Goal: Information Seeking & Learning: Learn about a topic

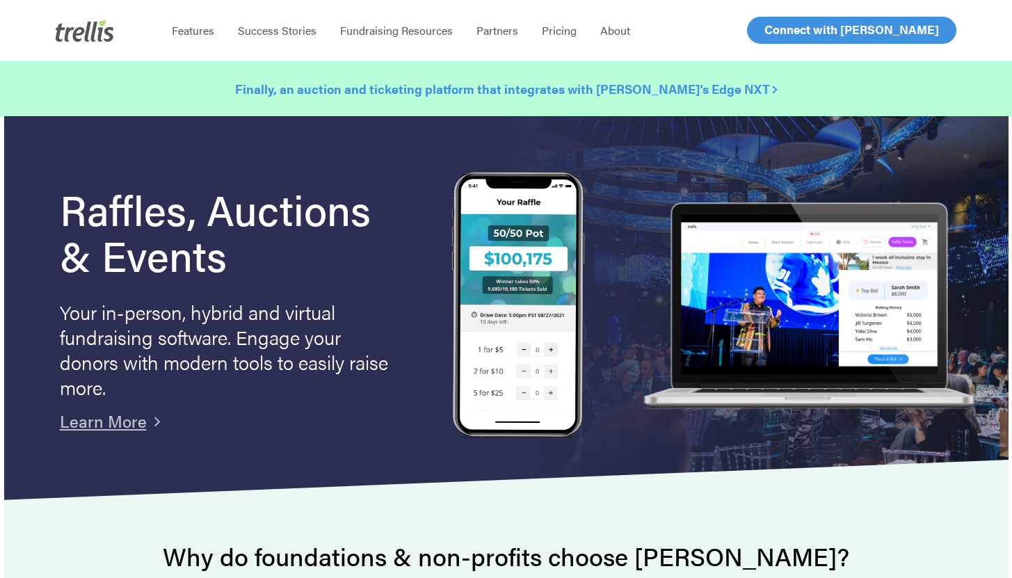
click at [427, 95] on strong "Finally, an auction and ticketing platform that integrates with [PERSON_NAME]’s…" at bounding box center [506, 88] width 542 height 17
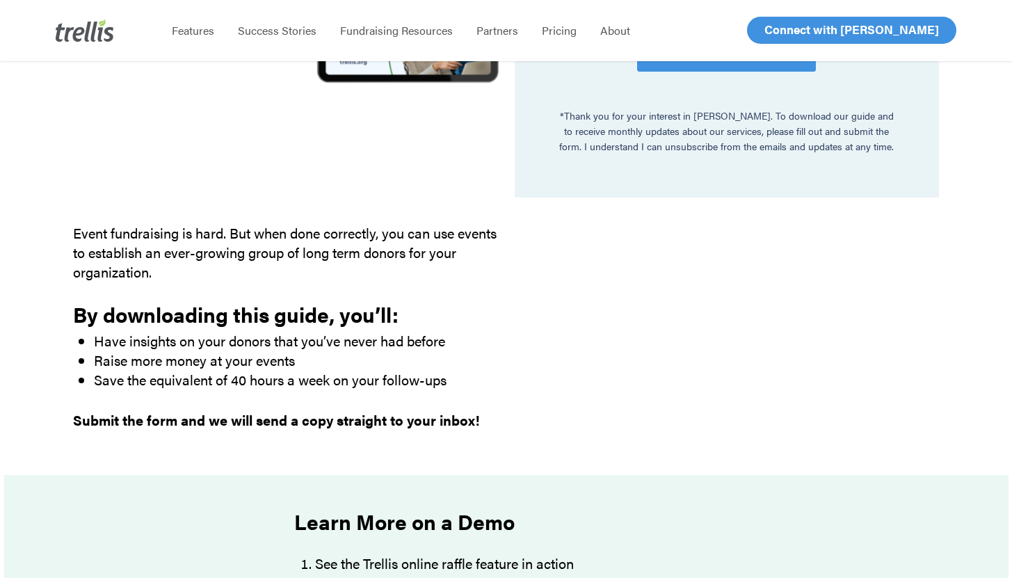
scroll to position [683, 0]
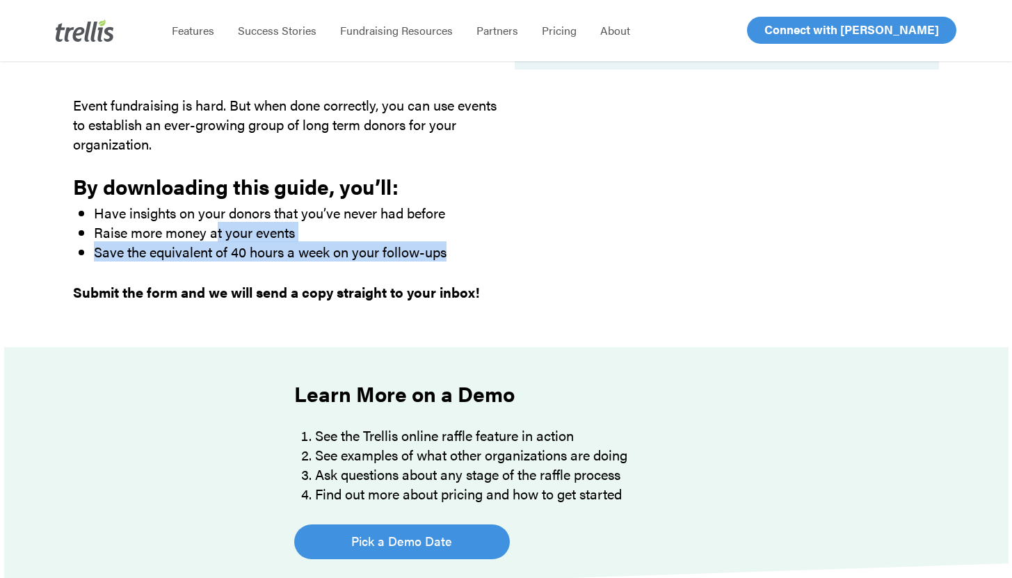
drag, startPoint x: 225, startPoint y: 232, endPoint x: 329, endPoint y: 269, distance: 110.8
click at [329, 269] on div "Event fundraising is hard. But when done correctly, you can use events to estab…" at bounding box center [285, 198] width 424 height 207
drag, startPoint x: 208, startPoint y: 232, endPoint x: 280, endPoint y: 262, distance: 78.5
click at [280, 262] on div "Event fundraising is hard. But when done correctly, you can use events to estab…" at bounding box center [285, 198] width 424 height 207
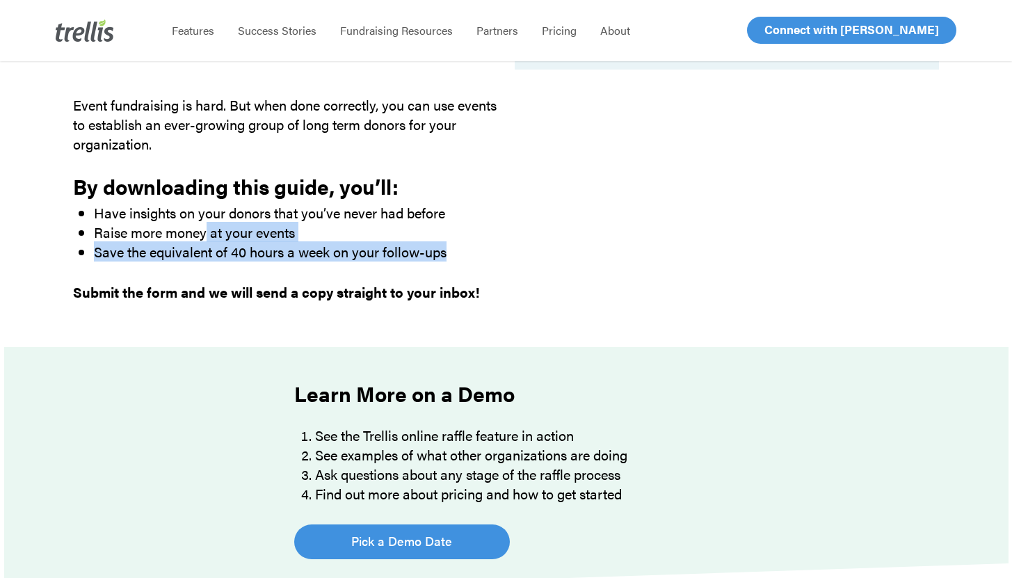
click at [280, 262] on div "Event fundraising is hard. But when done correctly, you can use events to estab…" at bounding box center [285, 198] width 424 height 207
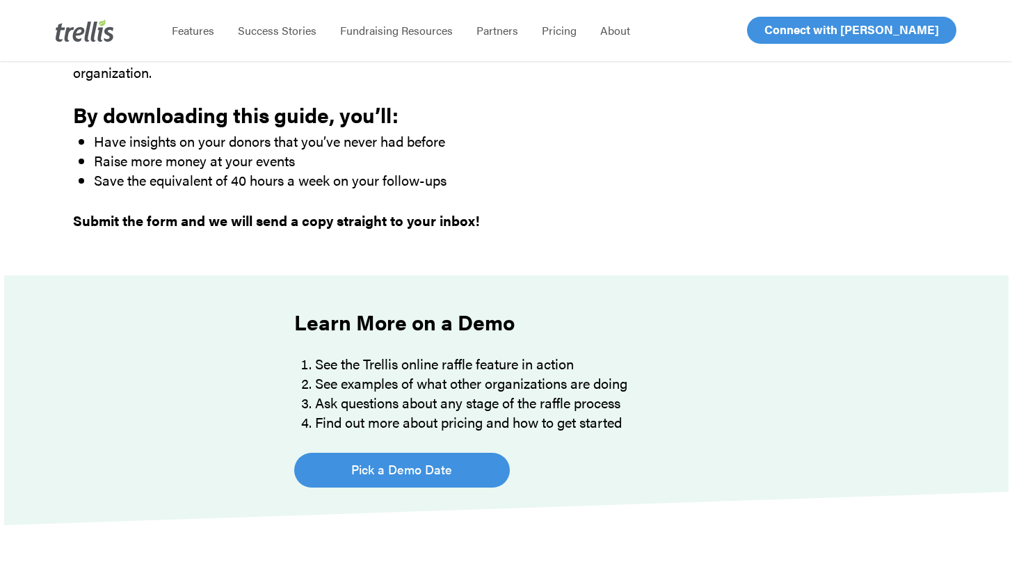
scroll to position [757, 0]
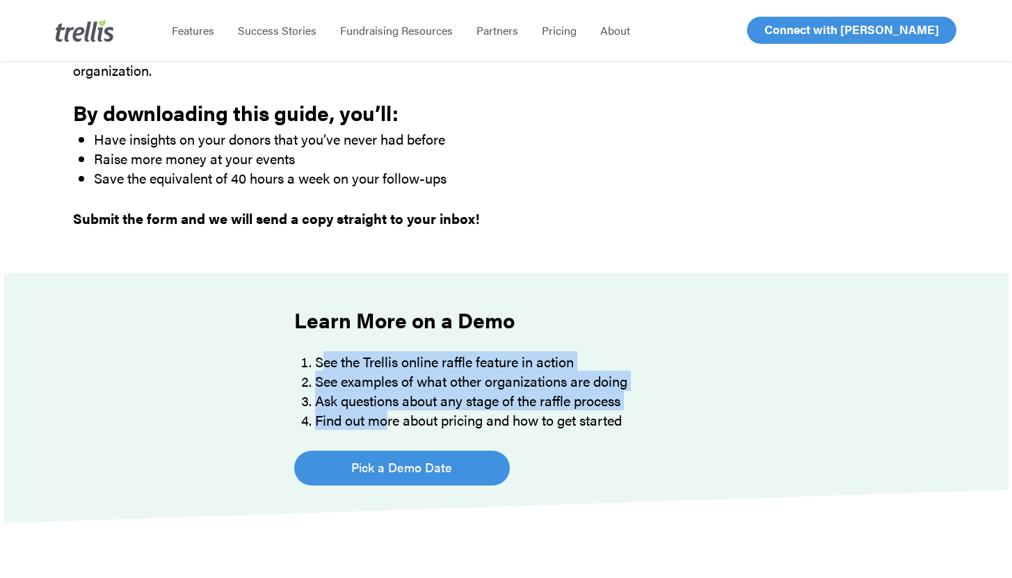
drag, startPoint x: 326, startPoint y: 364, endPoint x: 389, endPoint y: 426, distance: 88.0
click at [389, 426] on ol "See the Trellis online raffle feature in action See examples of what other orga…" at bounding box center [627, 391] width 624 height 78
click at [389, 426] on li "Find out more about pricing and how to get started" at bounding box center [627, 419] width 624 height 19
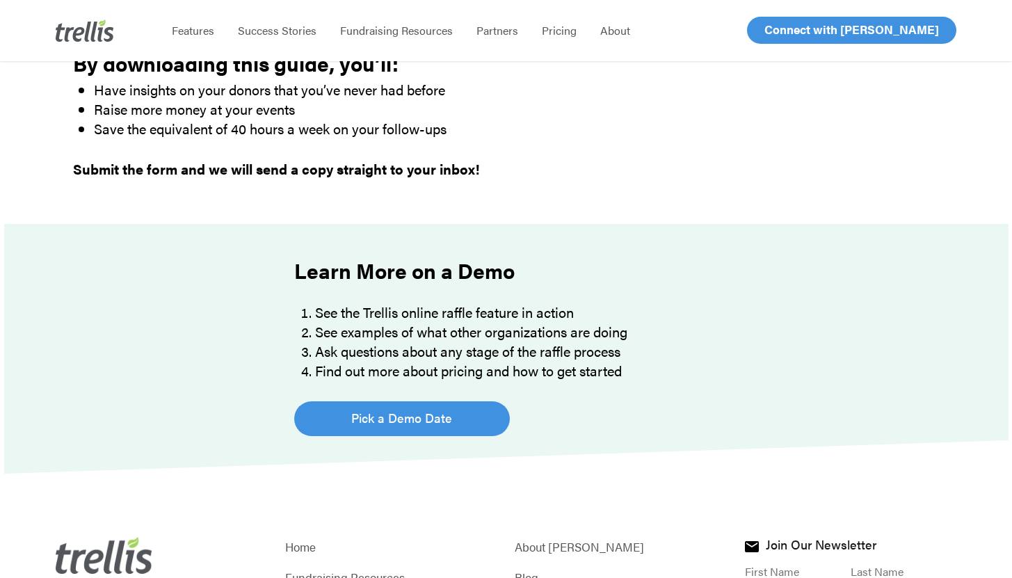
scroll to position [983, 0]
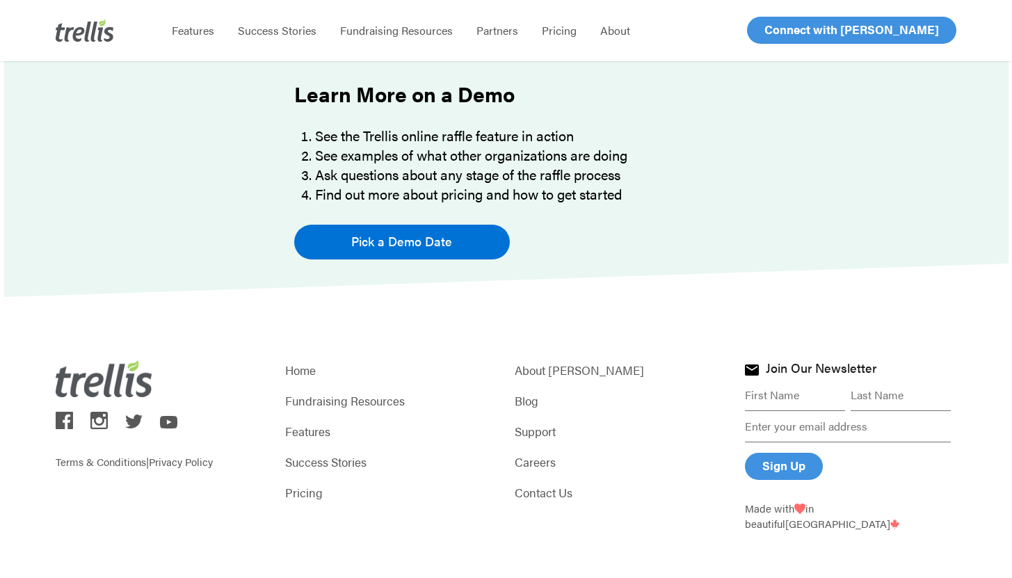
click at [356, 245] on span "Pick a Demo Date" at bounding box center [401, 241] width 101 height 19
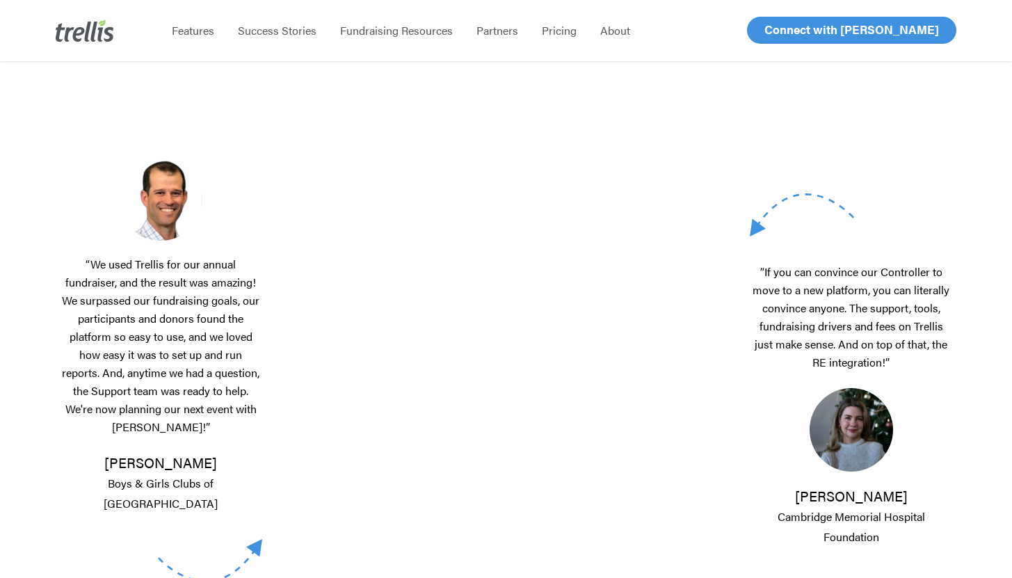
scroll to position [432, 0]
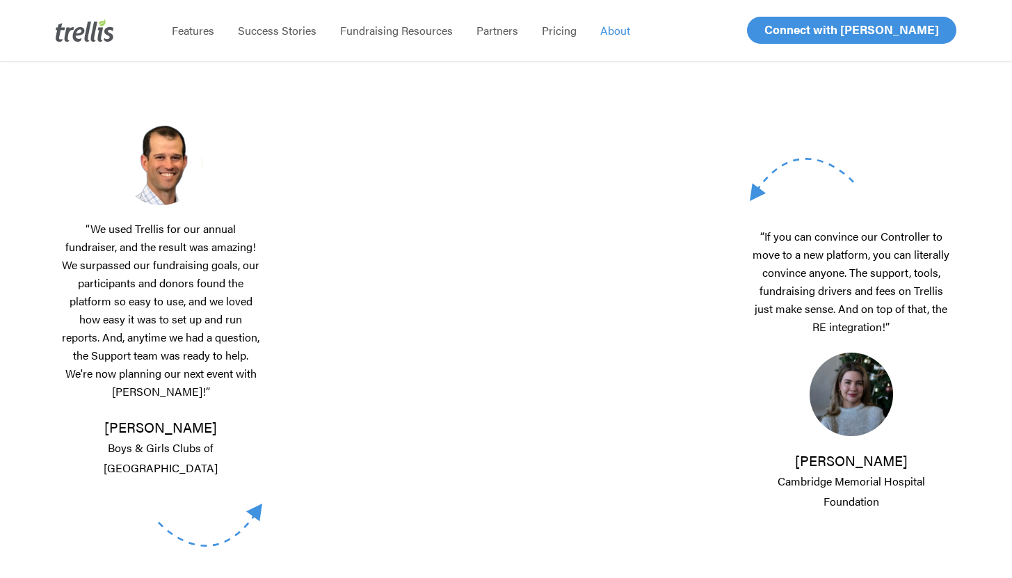
click at [627, 34] on link "About" at bounding box center [615, 31] width 54 height 14
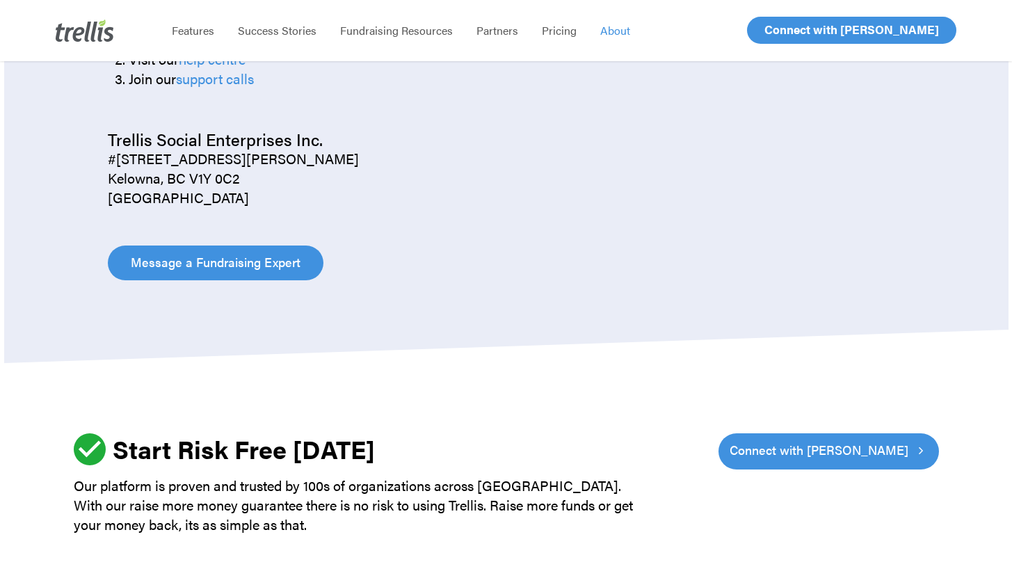
scroll to position [1503, 0]
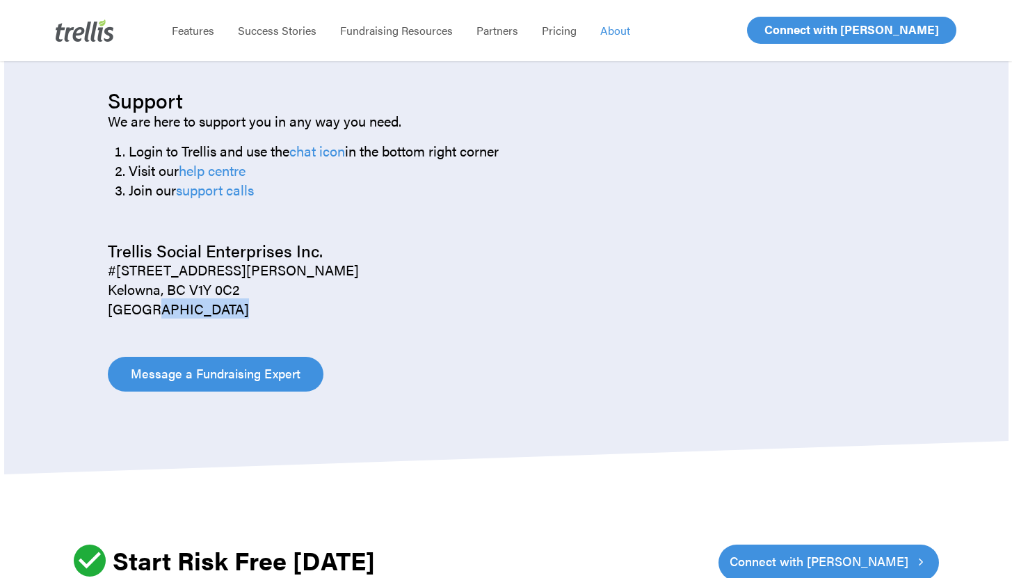
drag, startPoint x: 148, startPoint y: 309, endPoint x: 188, endPoint y: 322, distance: 41.6
click at [188, 322] on div "Contact Us Support We are here to support you in any way you need. Login to Tre…" at bounding box center [505, 211] width 795 height 362
